Goal: Find specific page/section: Find specific page/section

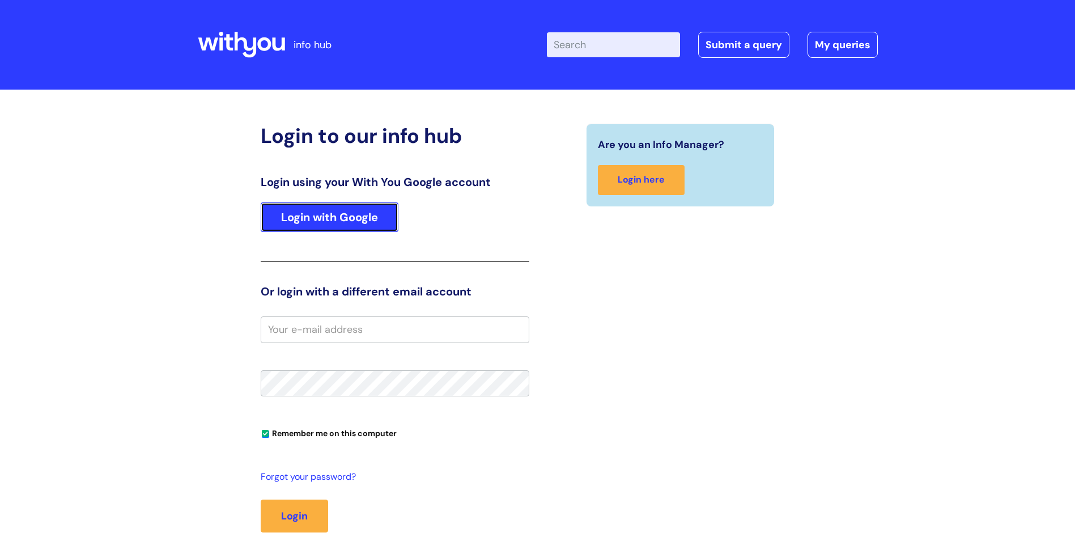
click at [363, 223] on link "Login with Google" at bounding box center [330, 216] width 138 height 29
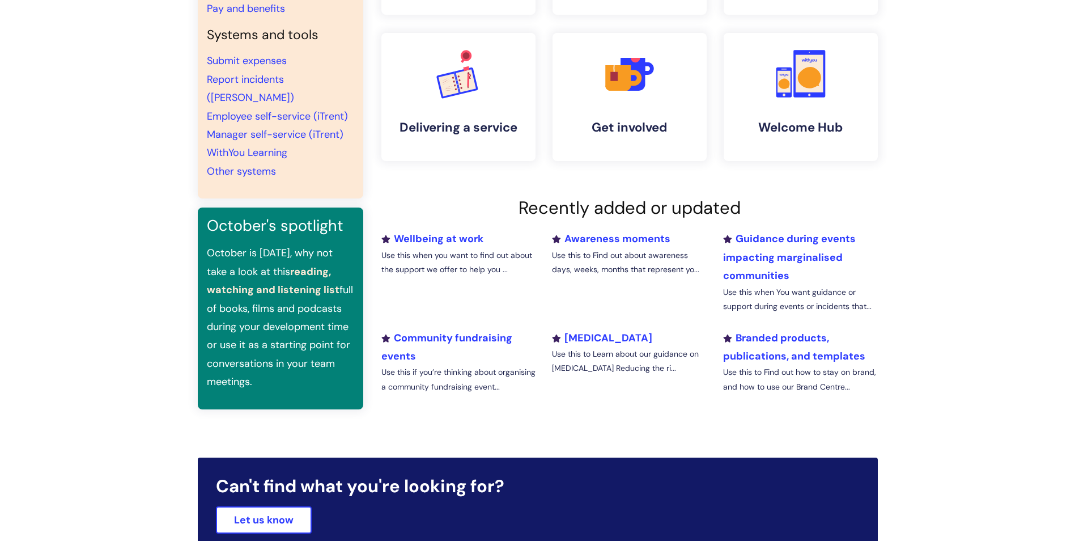
scroll to position [210, 0]
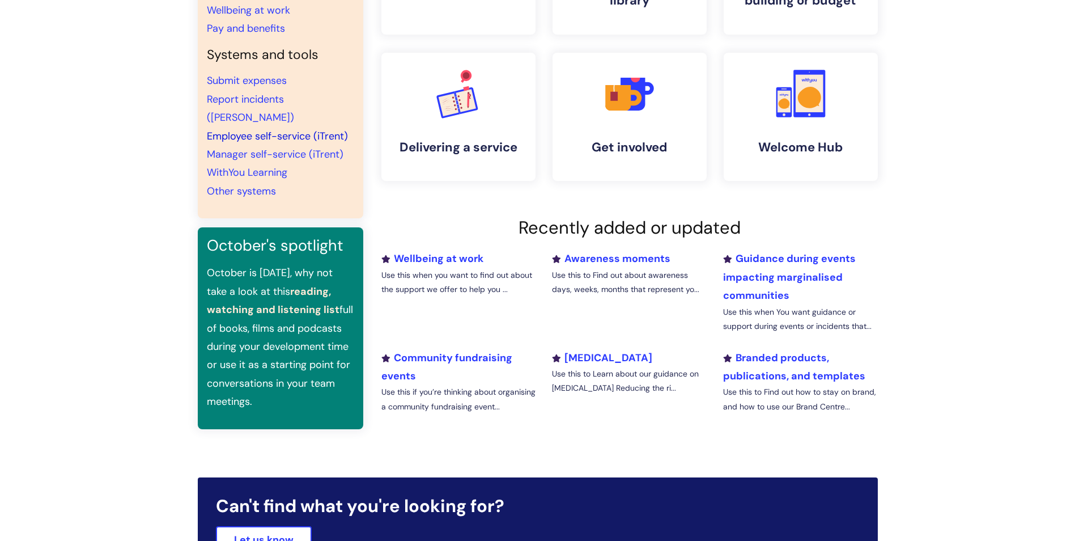
click at [257, 129] on link "Employee self-service (iTrent)" at bounding box center [277, 136] width 141 height 14
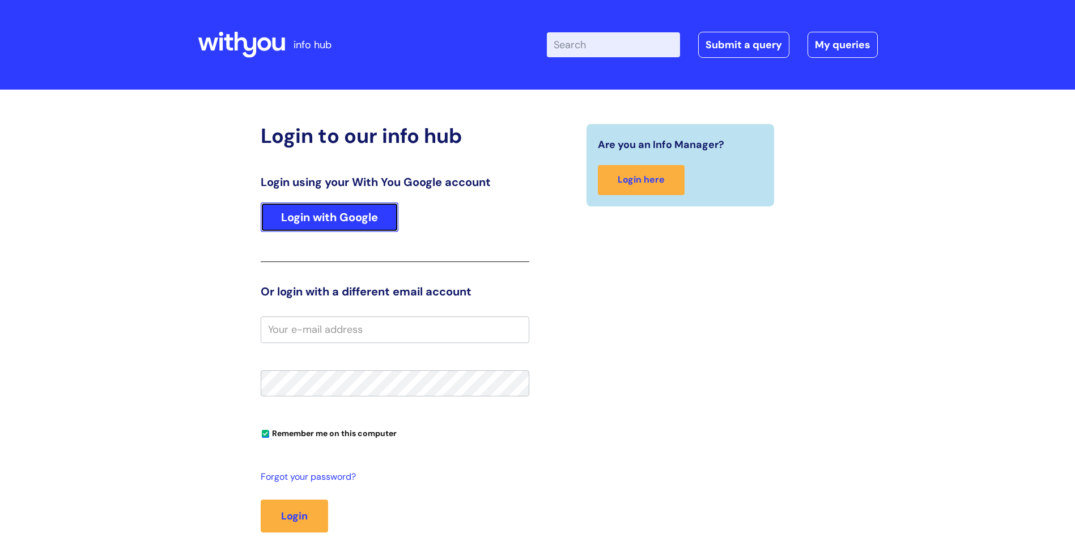
click at [341, 215] on link "Login with Google" at bounding box center [330, 216] width 138 height 29
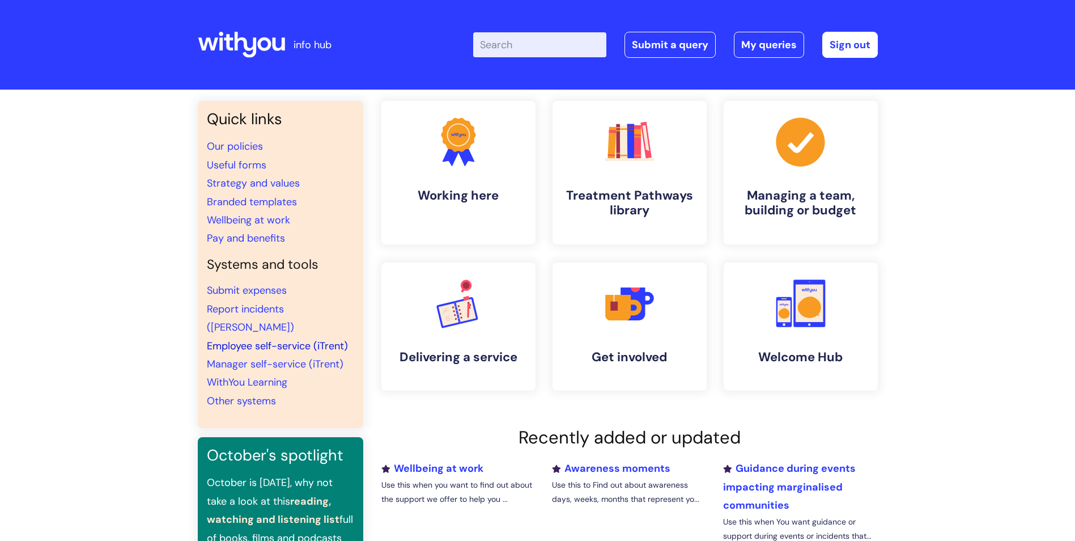
click at [249, 339] on link "Employee self-service (iTrent)" at bounding box center [277, 346] width 141 height 14
